Goal: Check status: Check status

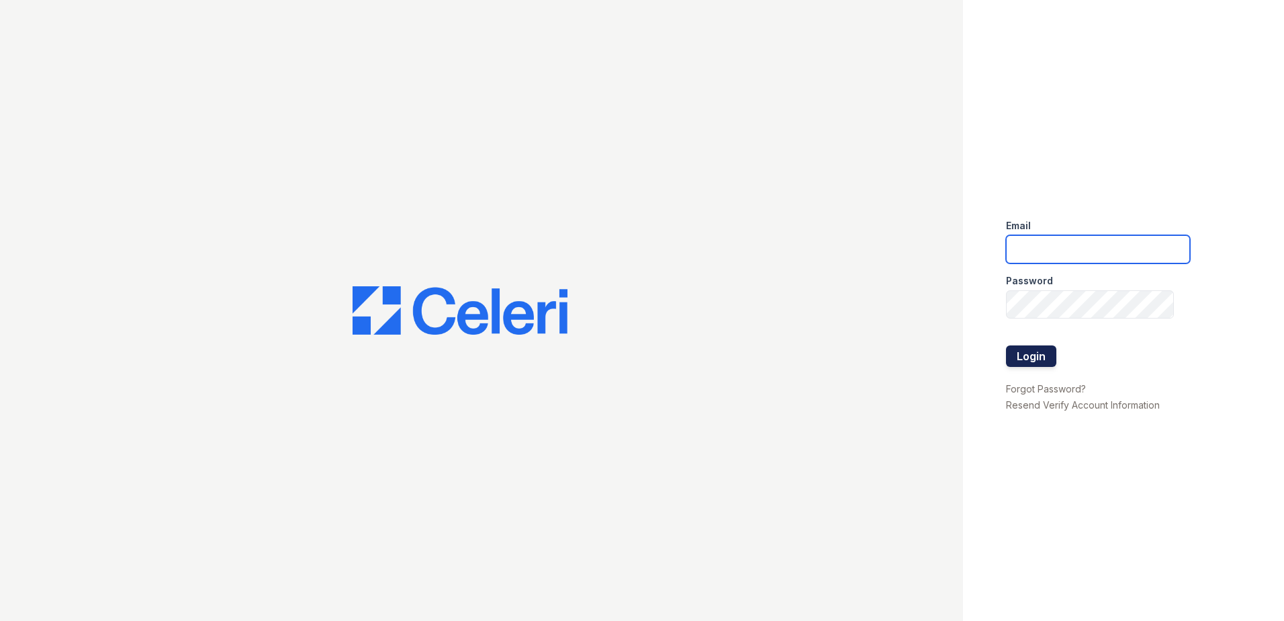
type input "[EMAIL_ADDRESS][DOMAIN_NAME]"
click at [1046, 364] on button "Login" at bounding box center [1031, 355] width 50 height 21
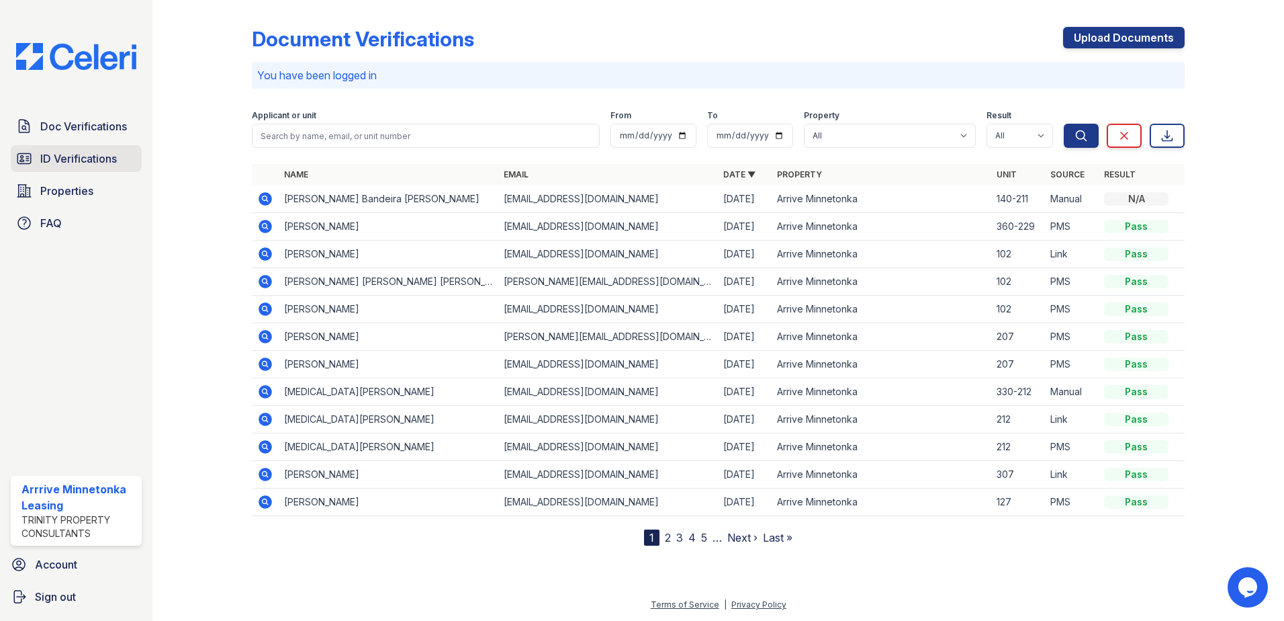
click at [40, 156] on span "ID Verifications" at bounding box center [78, 158] width 77 height 16
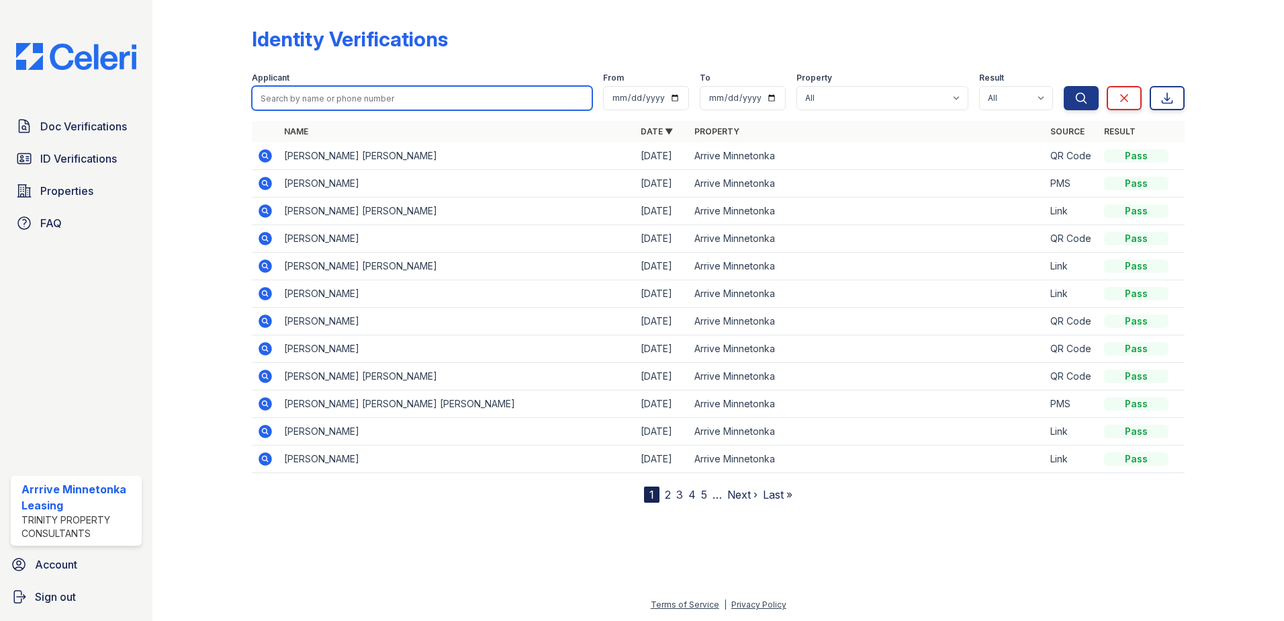
click at [320, 97] on input "search" at bounding box center [422, 98] width 341 height 24
type input "[PERSON_NAME]"
click at [1064, 86] on button "Search" at bounding box center [1081, 98] width 35 height 24
